Goal: Task Accomplishment & Management: Complete application form

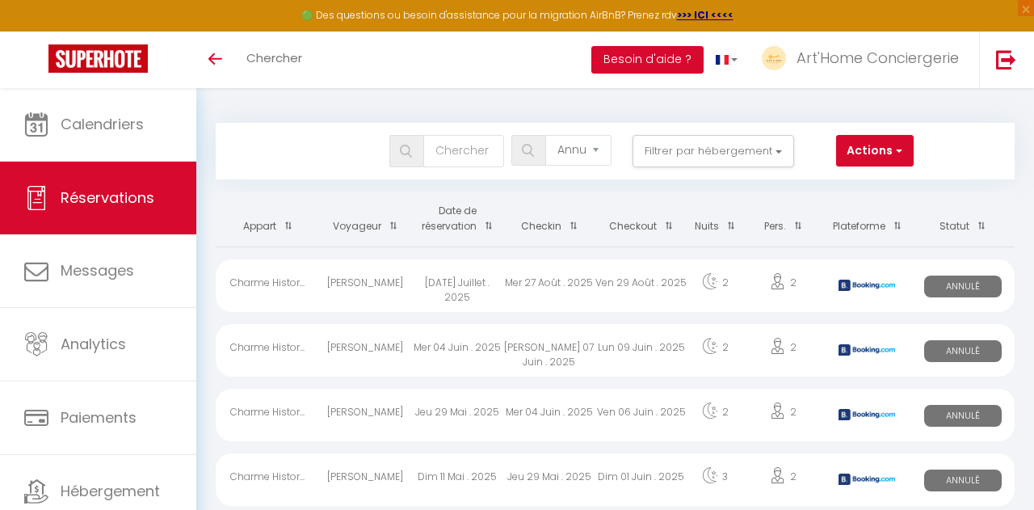
select select "cancelled"
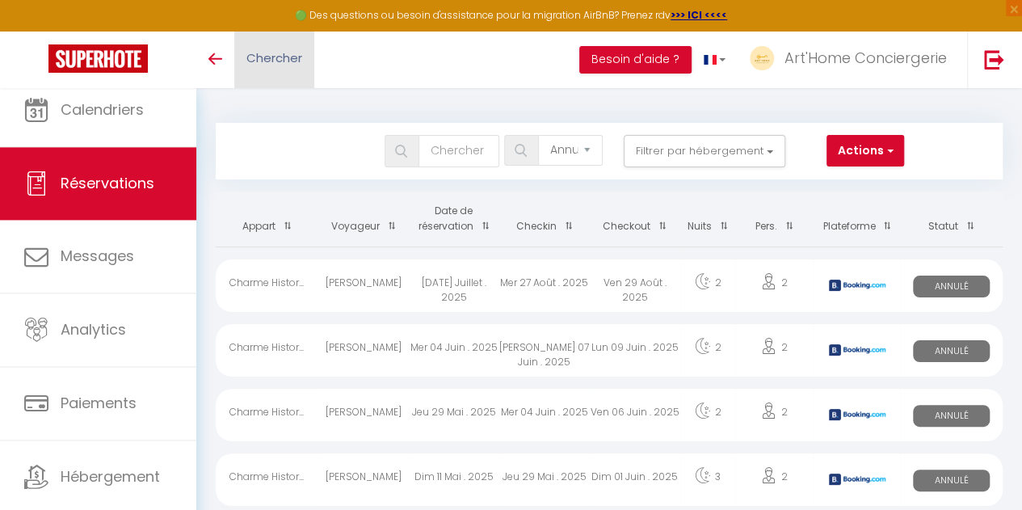
click at [288, 57] on span "Chercher" at bounding box center [274, 57] width 56 height 17
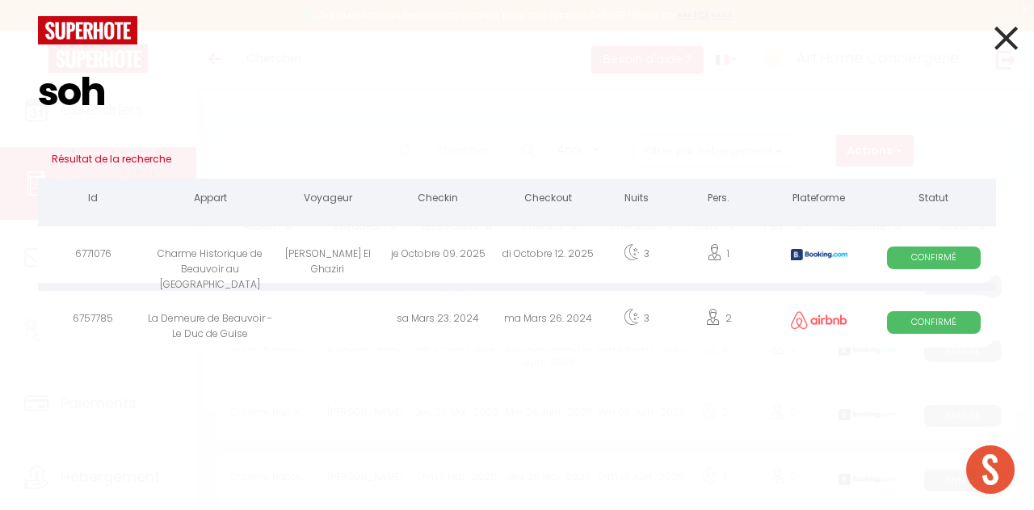
type input "soh"
click at [351, 246] on div "[PERSON_NAME] El Ghaziri" at bounding box center [328, 256] width 110 height 53
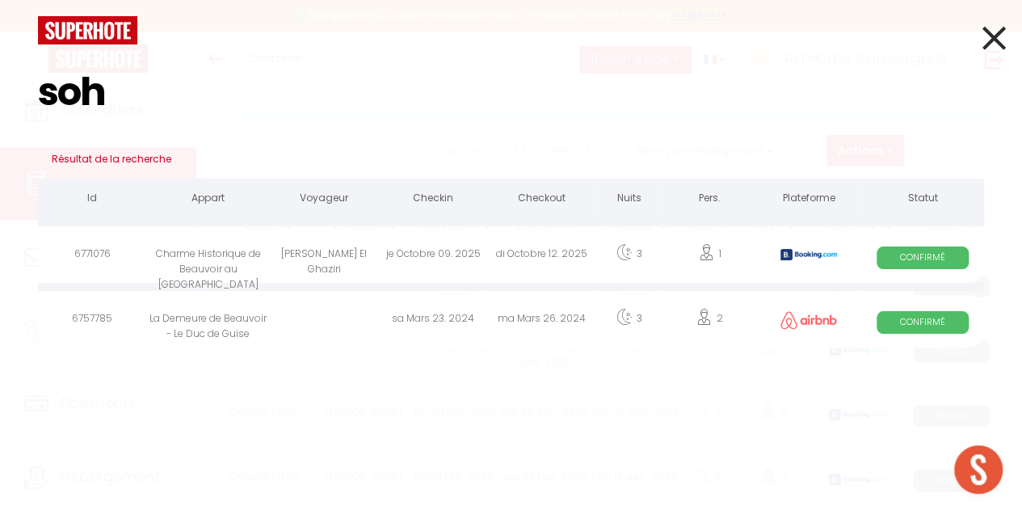
select select
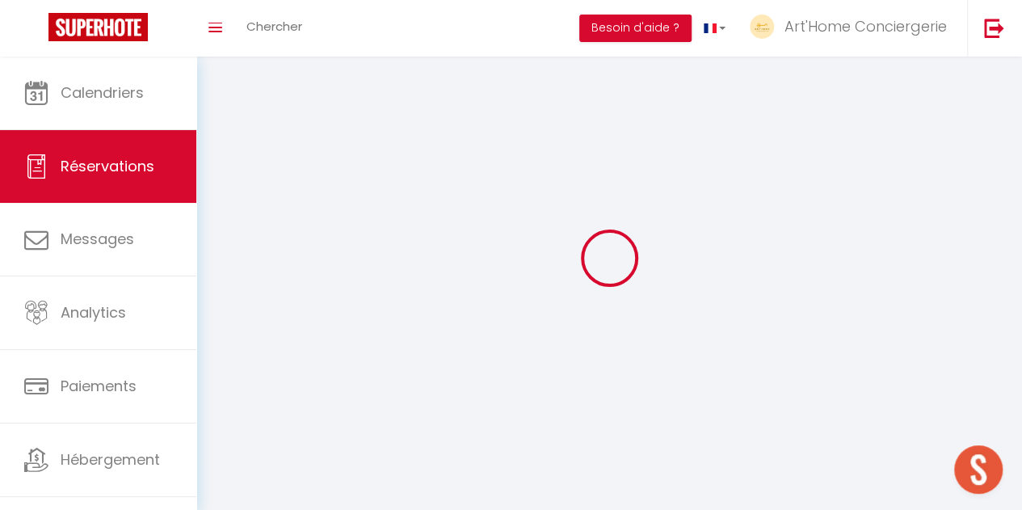
select select
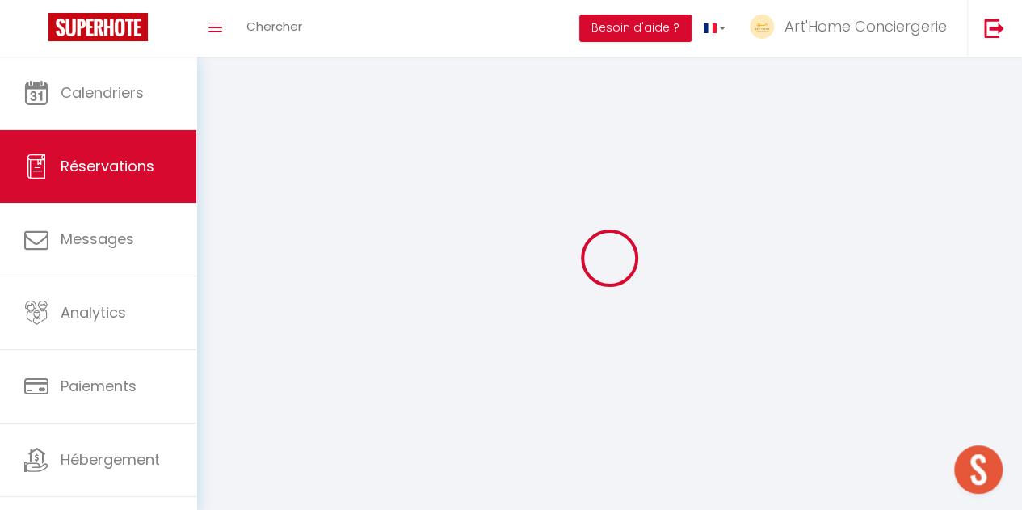
select select
checkbox input "false"
select select
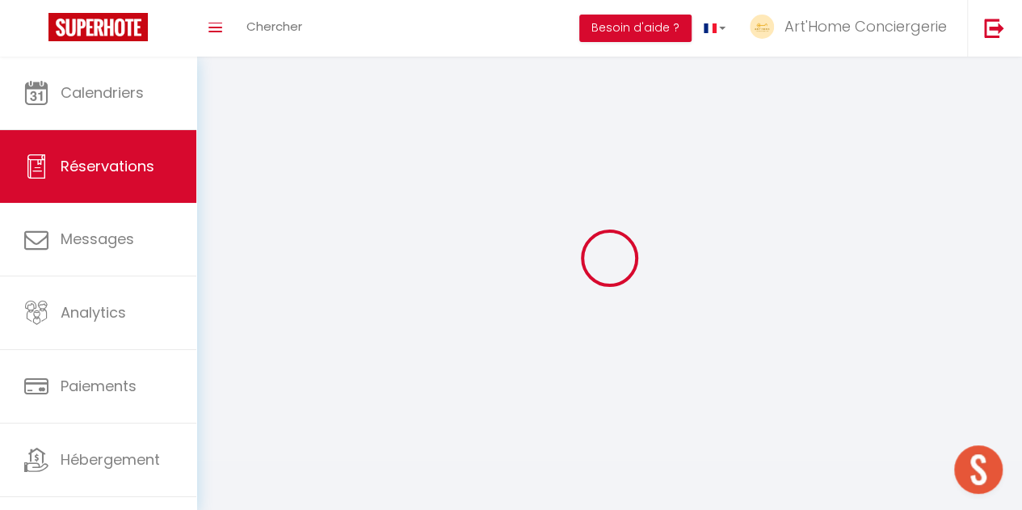
select select
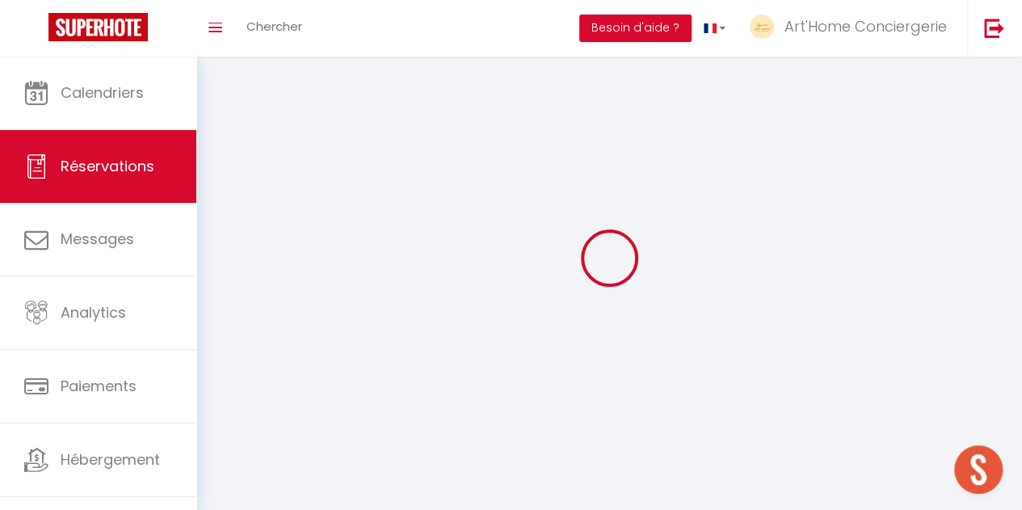
checkbox input "false"
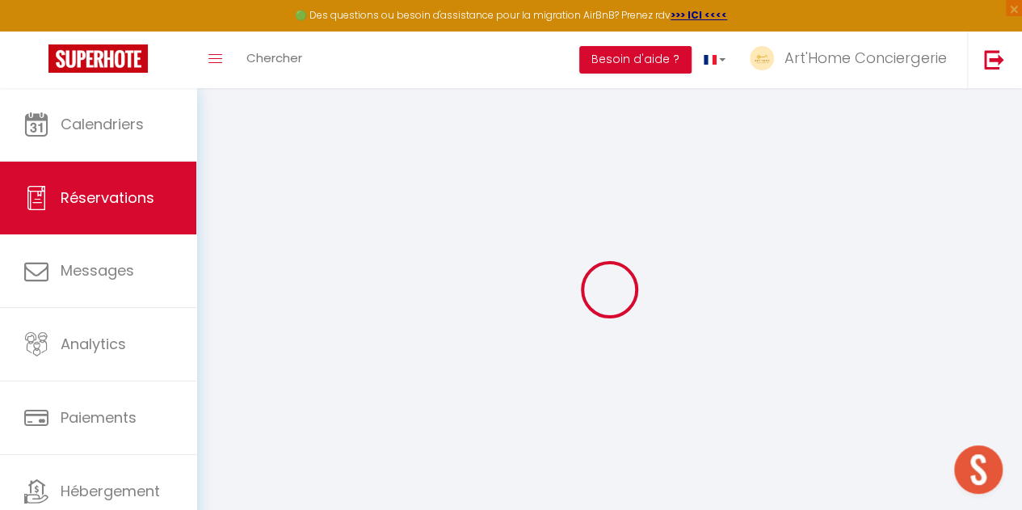
select select
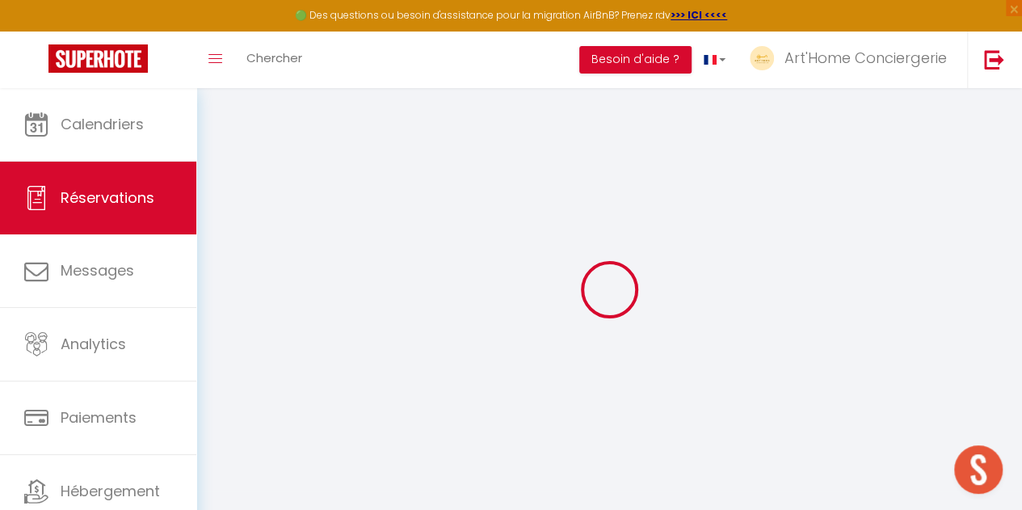
select select
checkbox input "false"
select select
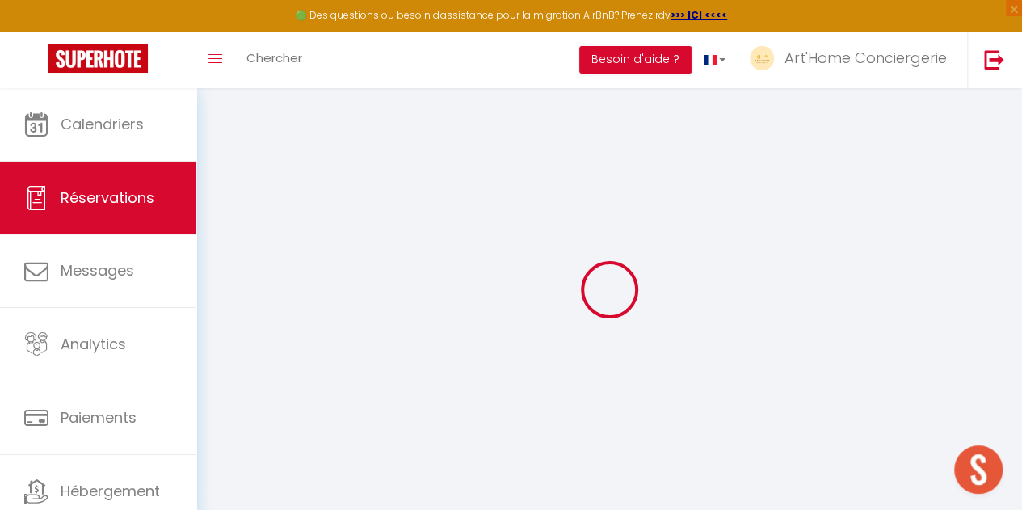
select select
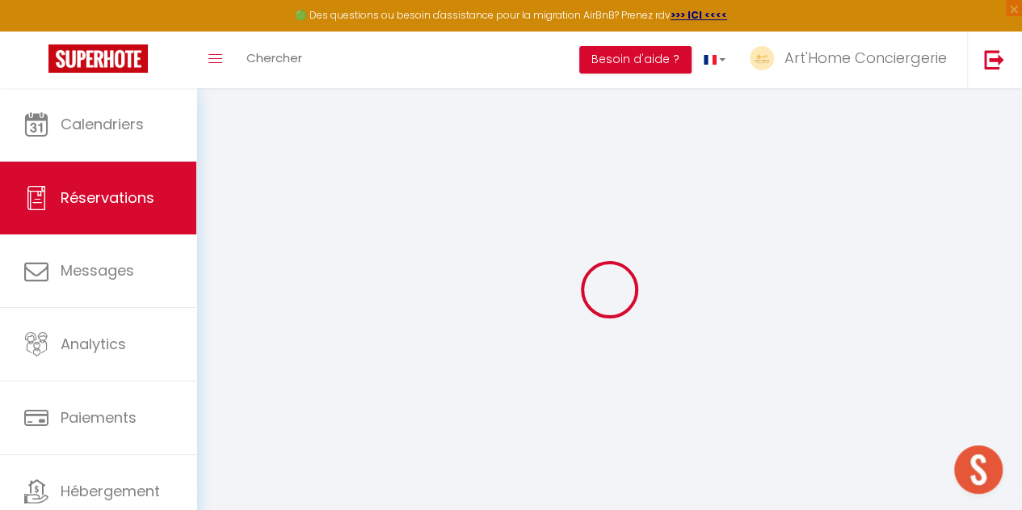
checkbox input "false"
type input "[PERSON_NAME]"
type input "El Ghaziri"
type input "[EMAIL_ADDRESS][DOMAIN_NAME]"
type input "[PERSON_NAME][EMAIL_ADDRESS][DOMAIN_NAME]"
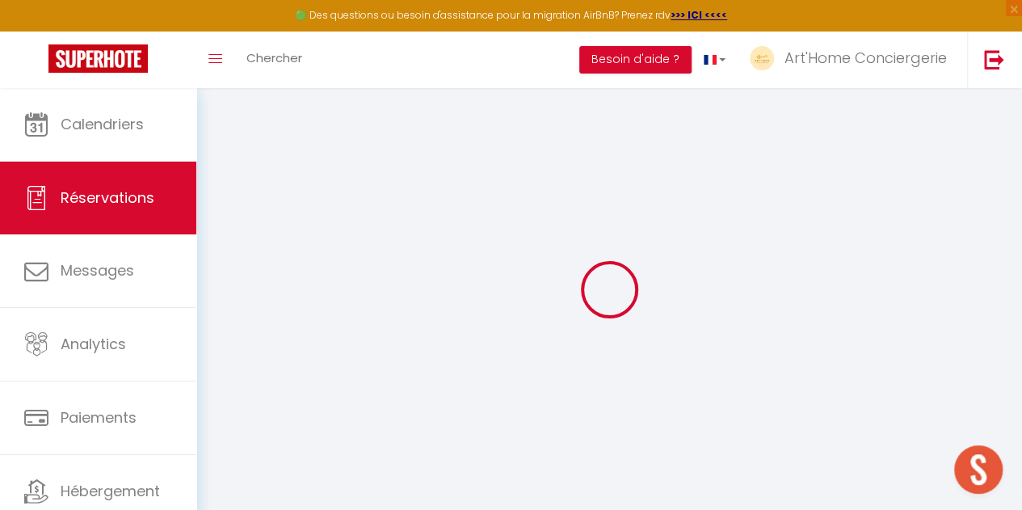
type input "[PHONE_NUMBER]"
type input "."
select select "CH"
type input "113.08"
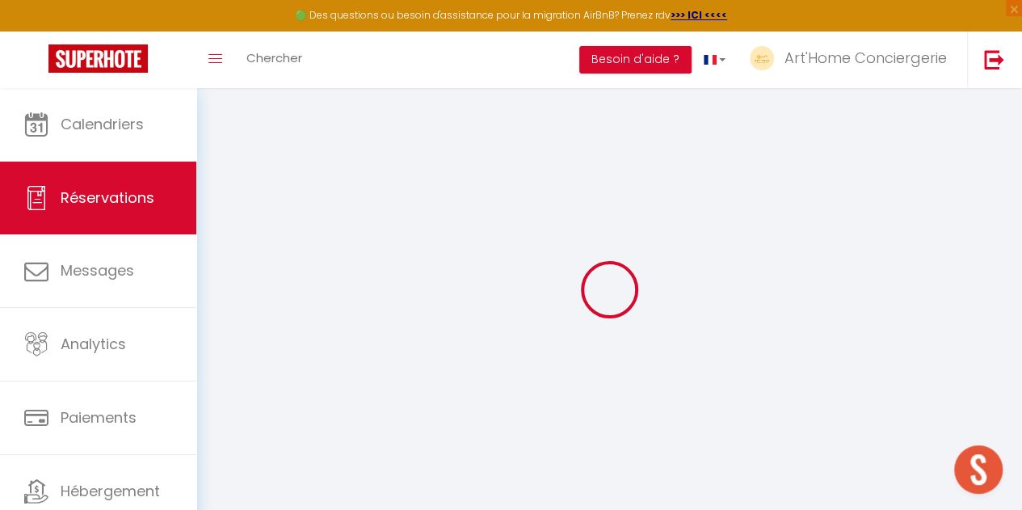
select select "31309"
select select "1"
select select
type input "1"
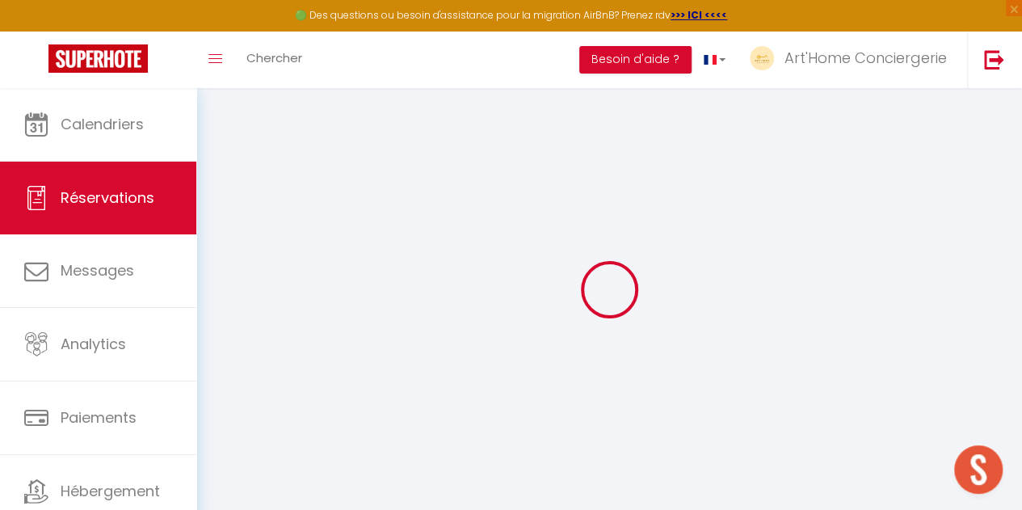
select select "12"
select select
type input "630.18"
checkbox input "false"
type input "0"
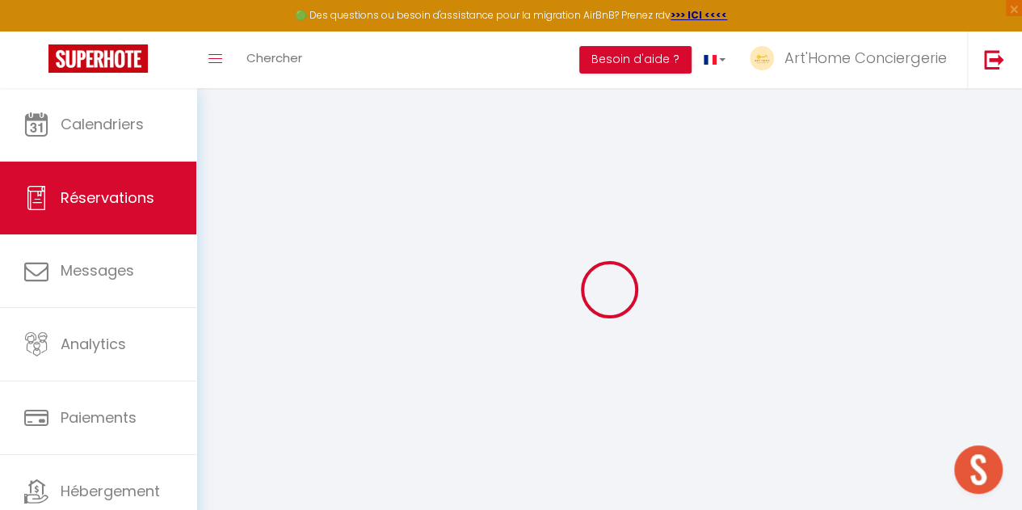
select select "2"
type input "0"
select select
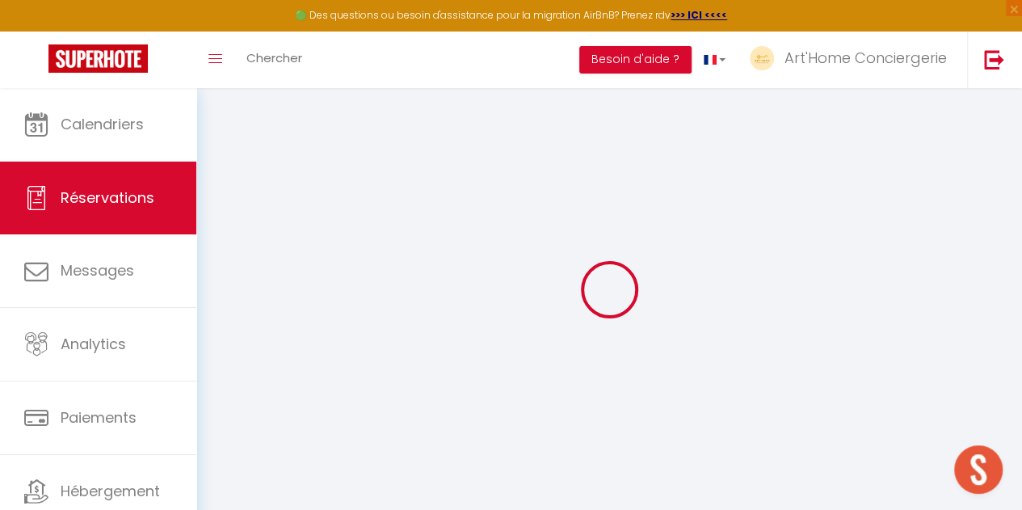
select select
select select "15"
checkbox input "false"
select select
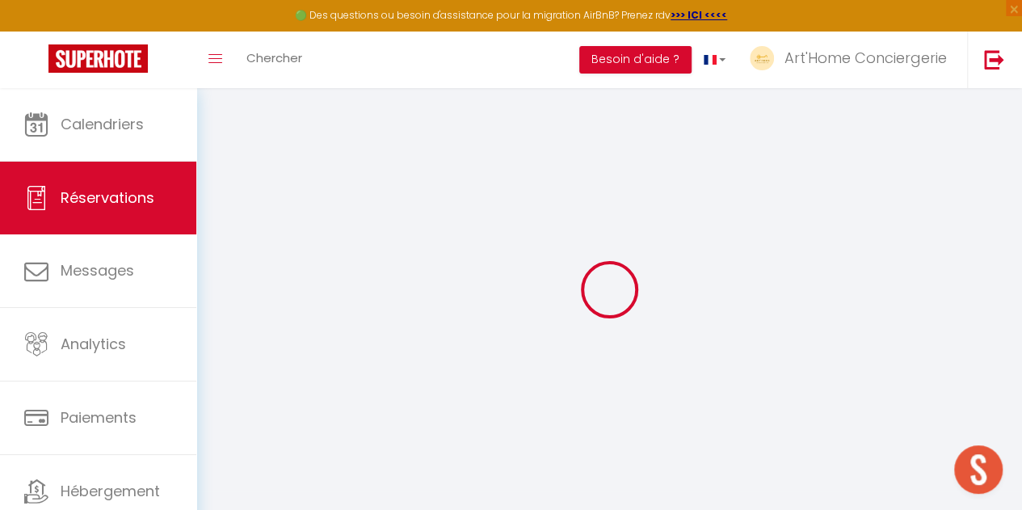
checkbox input "false"
select select
checkbox input "false"
type textarea "Bonjour, simplement pour vous prévenir, j'ai un contretemps et n'arriverai que …"
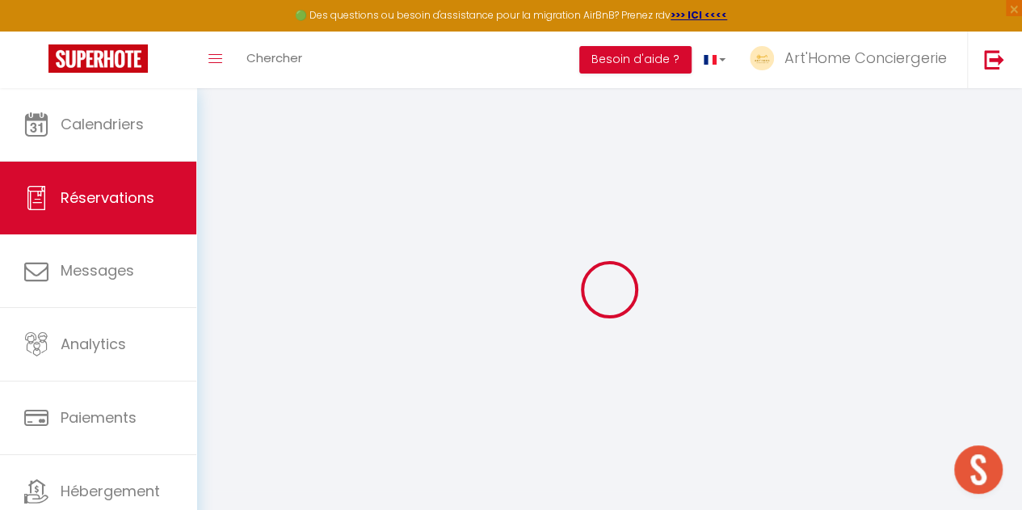
type \?1 "** THIS RESERVATION HAS BEEN PRE-PAID ** BOOKING NOTE : Payment charge is EUR 9…"
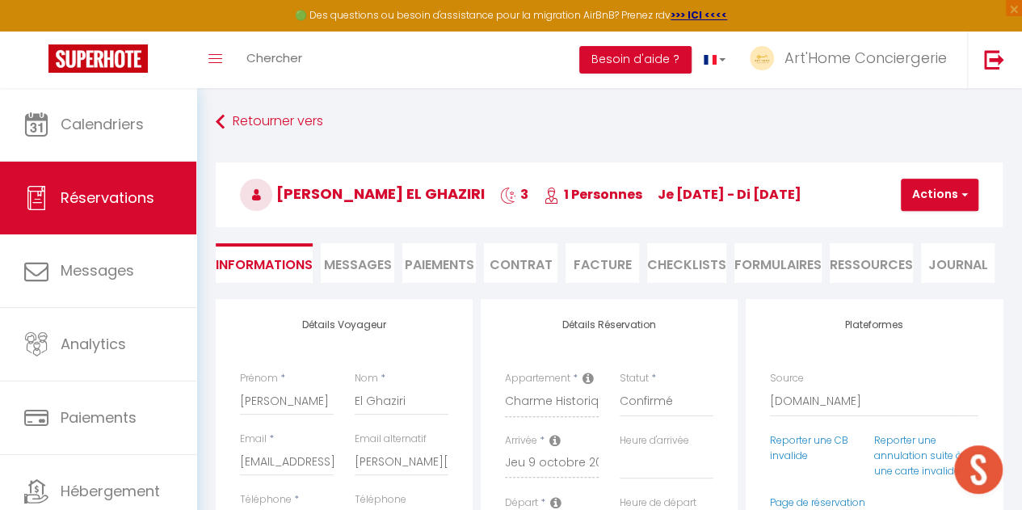
select select
checkbox input "false"
type input "25"
select select
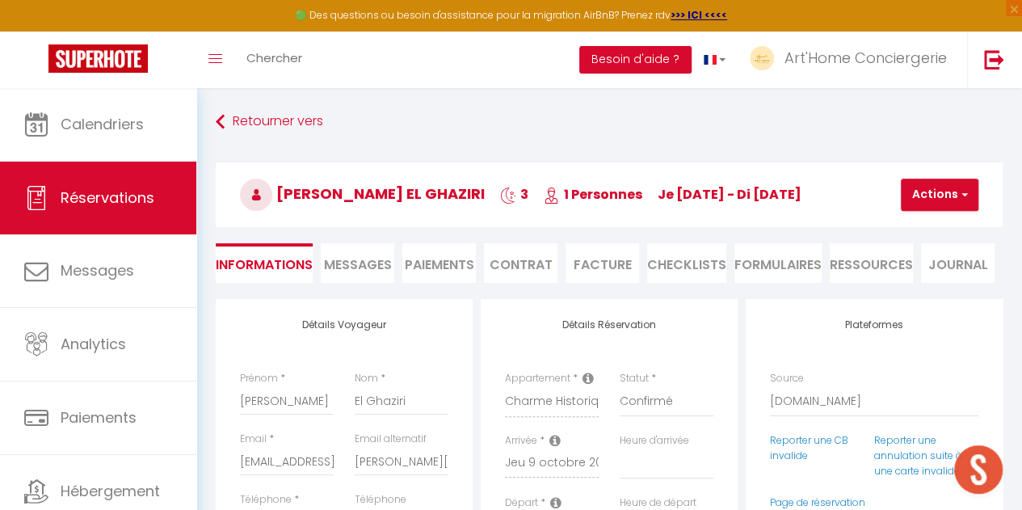
select select
checkbox input "false"
select select "18:00"
select select "10:30"
